Goal: Transaction & Acquisition: Purchase product/service

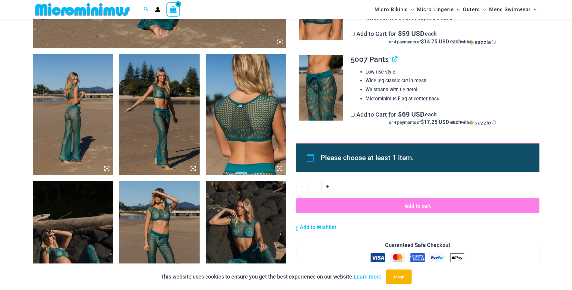
scroll to position [748, 0]
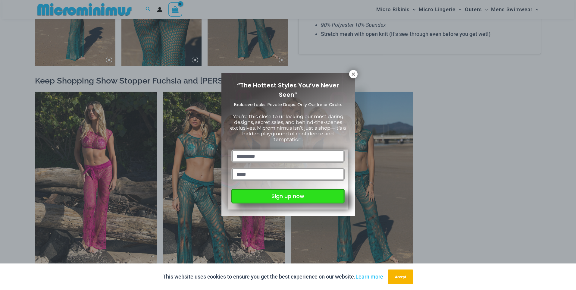
click at [318, 199] on button "Sign up now" at bounding box center [287, 196] width 113 height 15
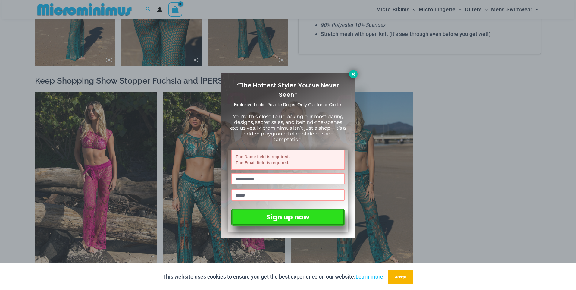
click at [352, 74] on icon at bounding box center [353, 73] width 5 height 5
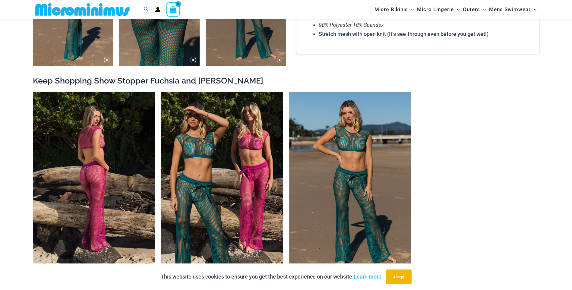
click at [98, 234] on img at bounding box center [94, 183] width 122 height 183
